Goal: Transaction & Acquisition: Download file/media

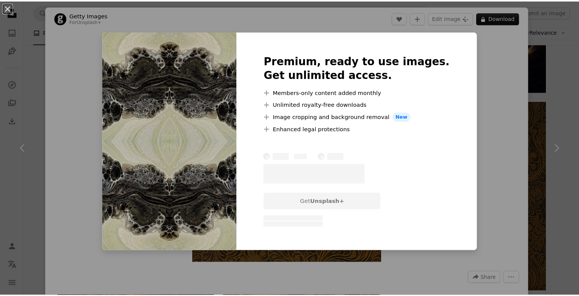
scroll to position [1946, 0]
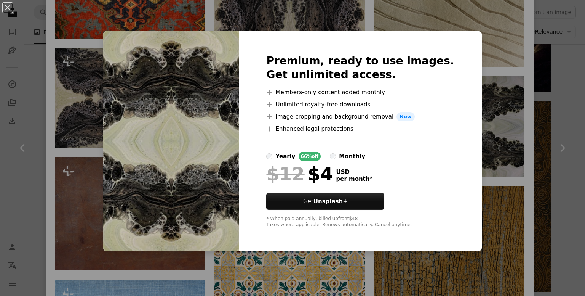
click at [486, 80] on div "An X shape Premium, ready to use images. Get unlimited access. A plus sign Memb…" at bounding box center [292, 148] width 585 height 296
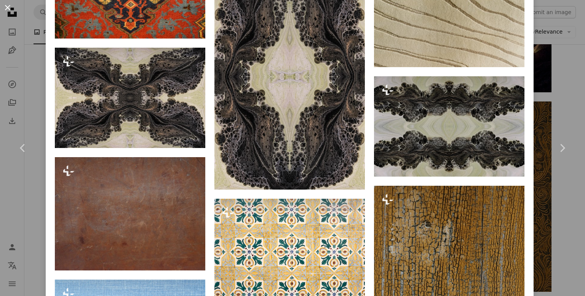
click at [3, 9] on button "An X shape" at bounding box center [7, 7] width 9 height 9
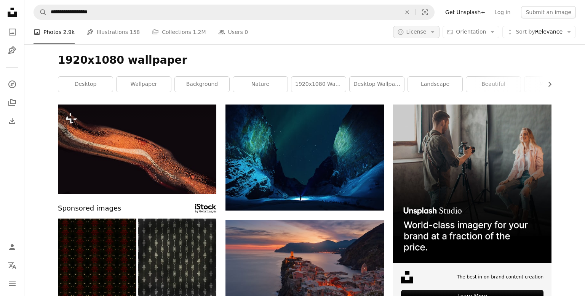
click at [430, 32] on button "A copyright icon © License Arrow down" at bounding box center [416, 32] width 47 height 12
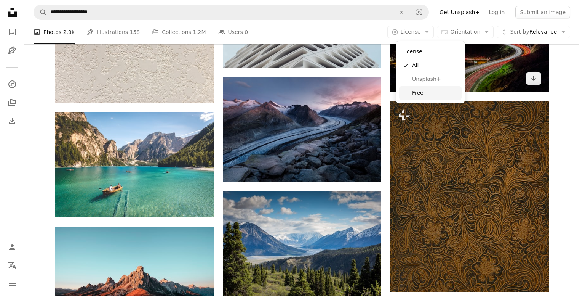
click at [419, 91] on span "Free" at bounding box center [435, 93] width 46 height 8
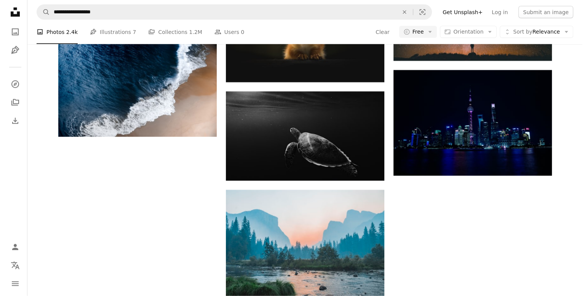
scroll to position [747, 0]
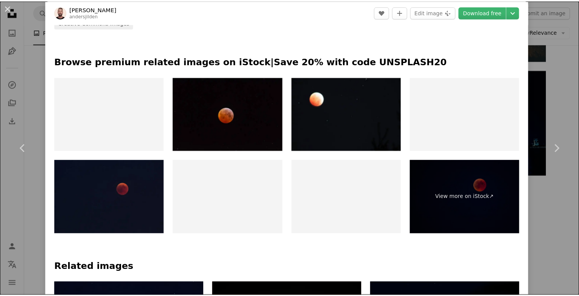
scroll to position [357, 0]
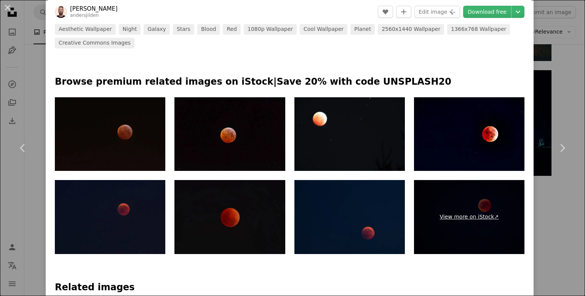
click at [475, 201] on link "View more on iStock ↗" at bounding box center [469, 217] width 110 height 74
click at [5, 8] on button "An X shape" at bounding box center [7, 7] width 9 height 9
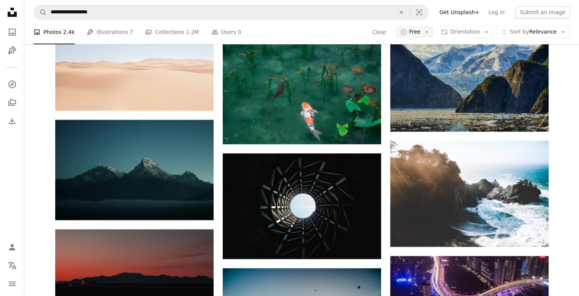
scroll to position [4048, 0]
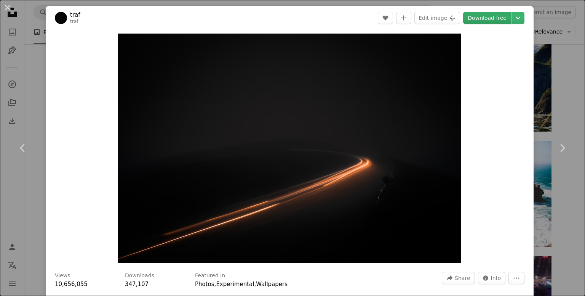
click at [491, 25] on header "traf traf A heart A plus sign Edit image Plus sign for Unsplash+ Download free …" at bounding box center [290, 18] width 488 height 24
click at [492, 22] on link "Download free" at bounding box center [487, 18] width 48 height 12
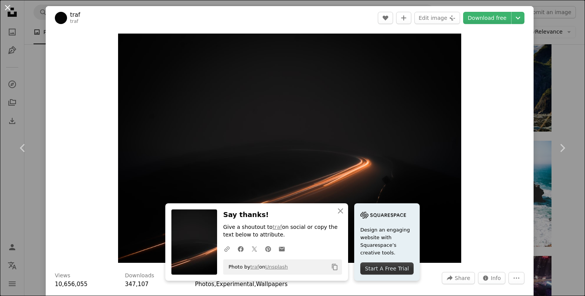
click at [9, 12] on button "An X shape" at bounding box center [7, 7] width 9 height 9
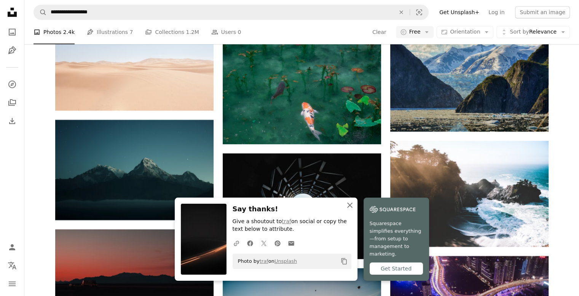
click at [353, 209] on icon "An X shape" at bounding box center [349, 204] width 9 height 9
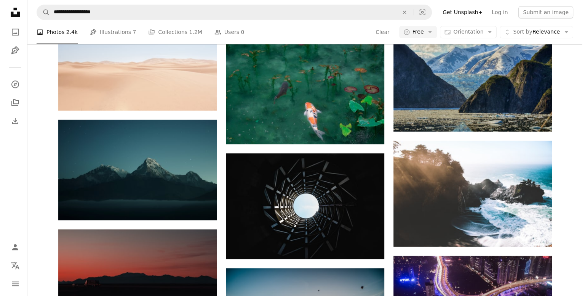
scroll to position [15003, 0]
